Goal: Task Accomplishment & Management: Manage account settings

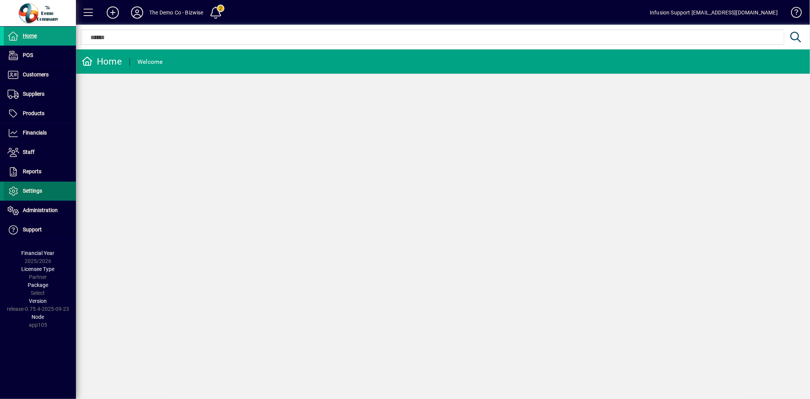
click at [43, 194] on span at bounding box center [40, 191] width 72 height 18
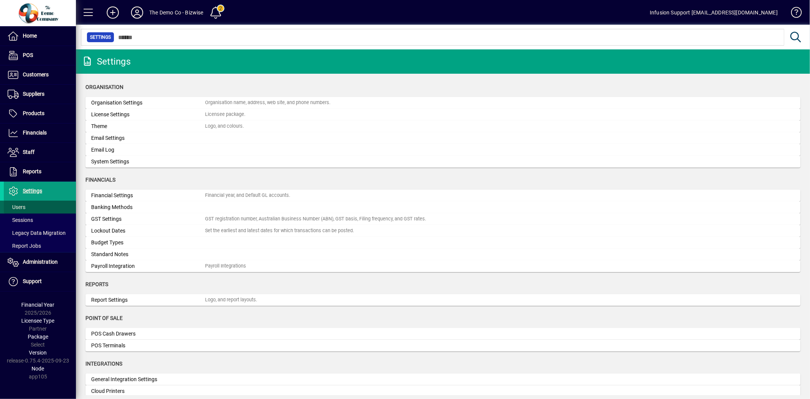
click at [33, 207] on span at bounding box center [40, 207] width 72 height 18
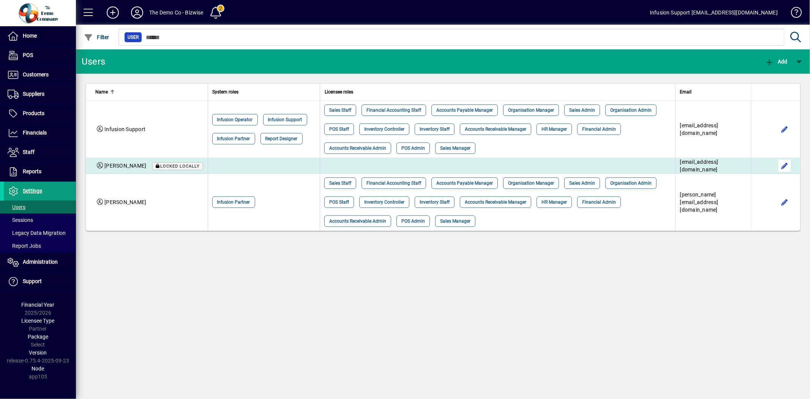
click at [780, 166] on span "button" at bounding box center [784, 165] width 18 height 18
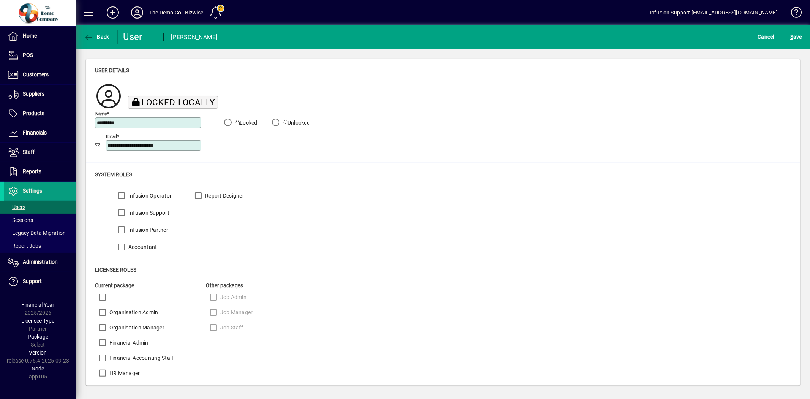
click at [286, 122] on icon at bounding box center [285, 122] width 5 height 5
click at [793, 31] on span "S ave" at bounding box center [796, 37] width 12 height 12
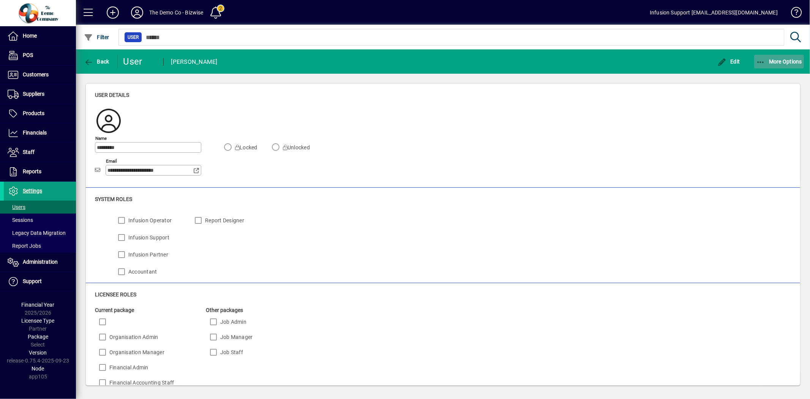
click at [779, 59] on span "More Options" at bounding box center [779, 61] width 46 height 6
click at [759, 76] on span "Delete" at bounding box center [772, 78] width 64 height 9
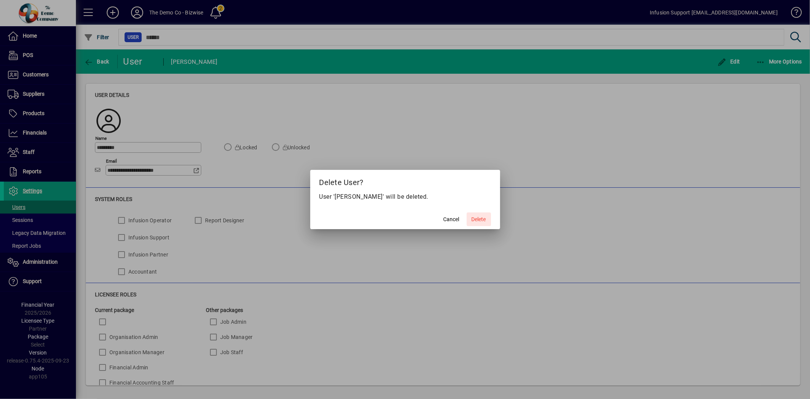
click at [480, 216] on span "Delete" at bounding box center [479, 219] width 14 height 8
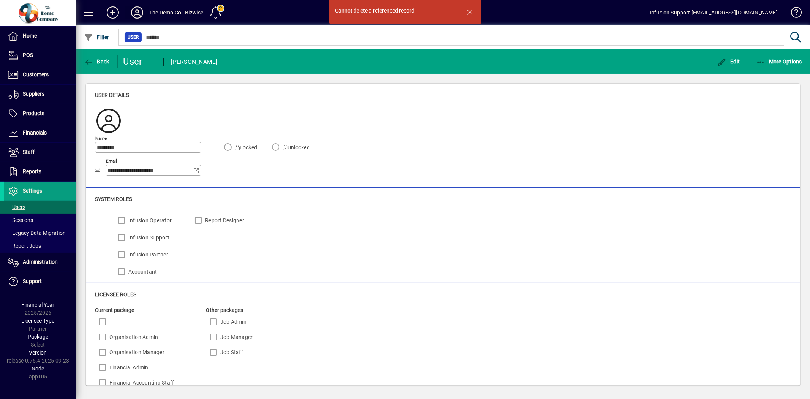
click at [136, 6] on icon at bounding box center [136, 12] width 15 height 12
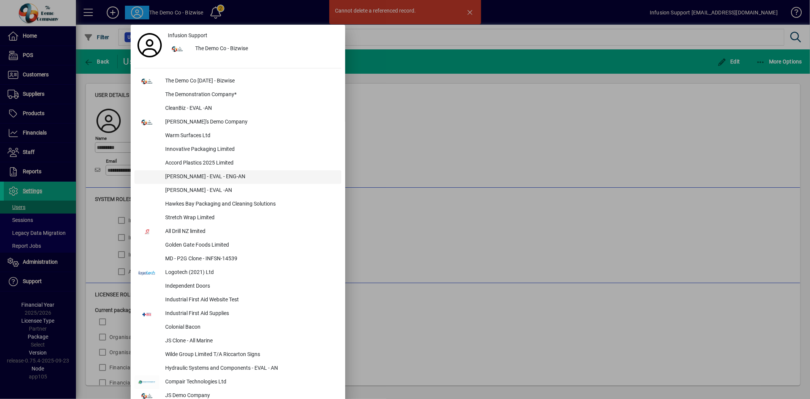
click at [214, 178] on div "[PERSON_NAME] - EVAL - ENG-AN" at bounding box center [250, 177] width 182 height 14
